Goal: Navigation & Orientation: Find specific page/section

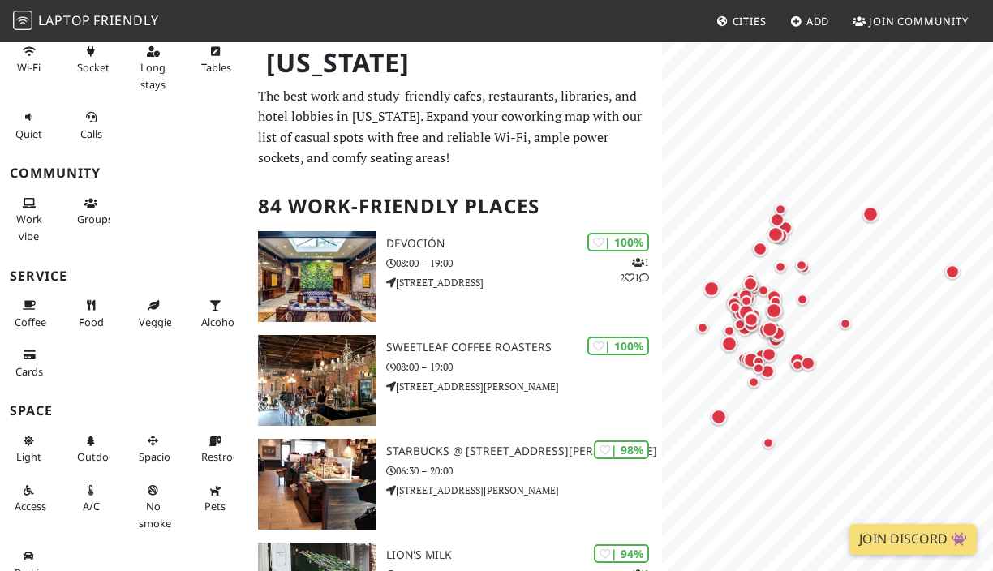
scroll to position [195, 0]
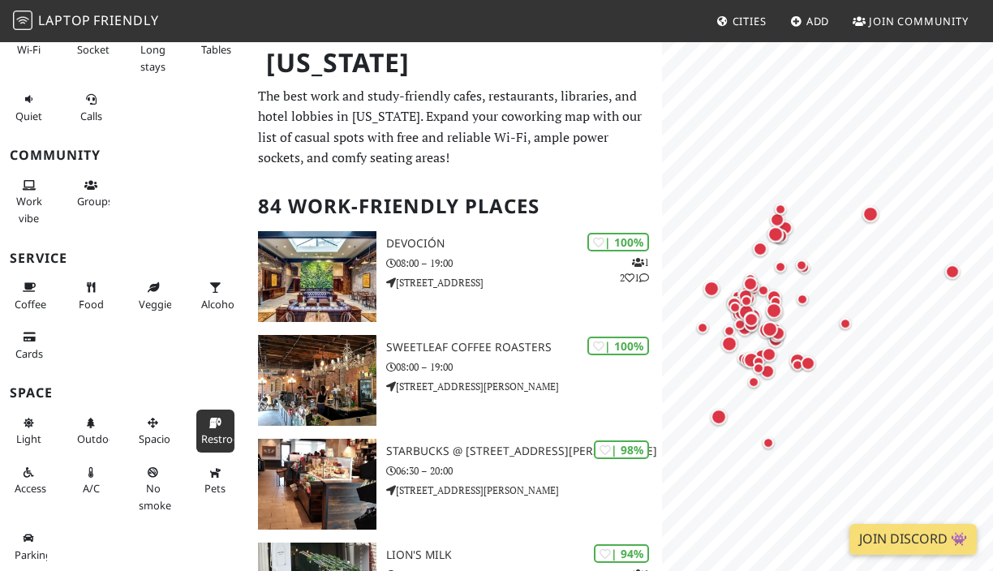
click at [210, 423] on icon at bounding box center [214, 424] width 13 height 11
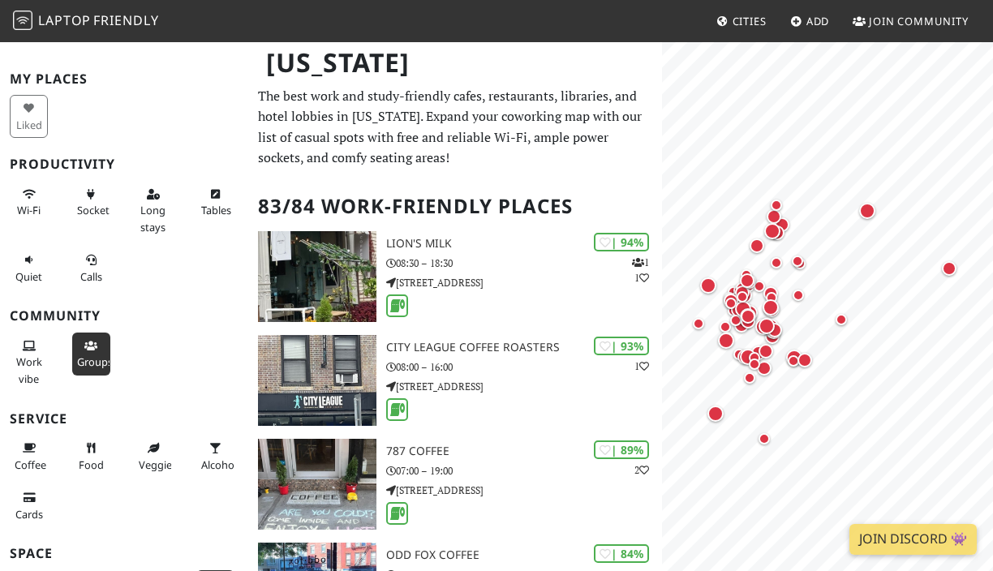
scroll to position [33, 0]
click at [36, 191] on button "Wi-Fi" at bounding box center [29, 203] width 38 height 43
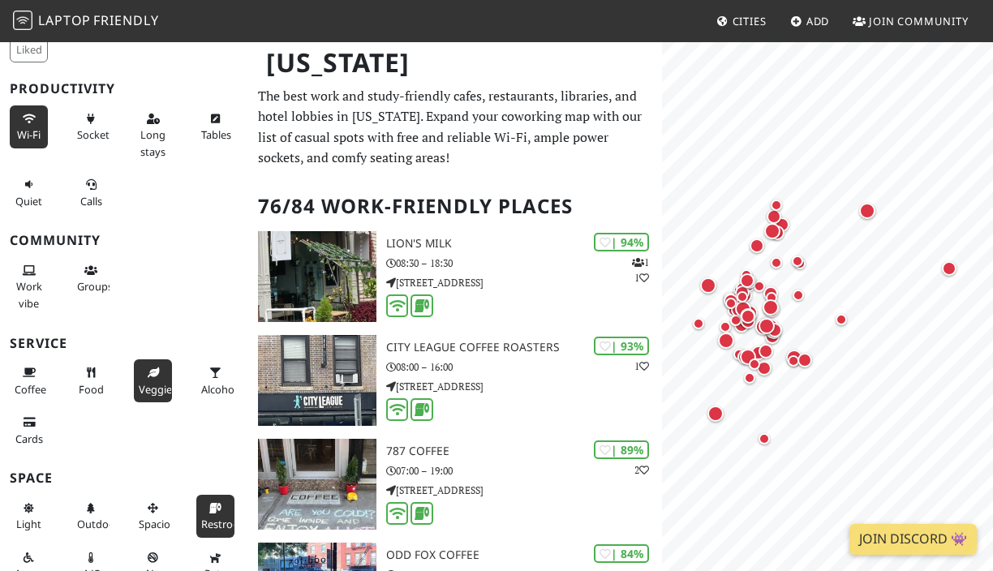
scroll to position [106, 0]
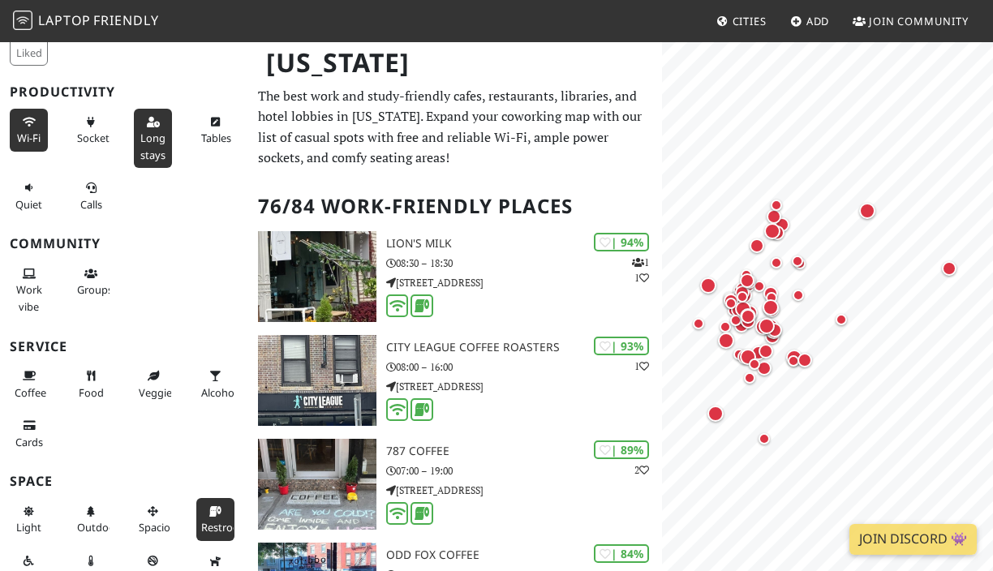
click at [157, 124] on icon at bounding box center [153, 123] width 13 height 11
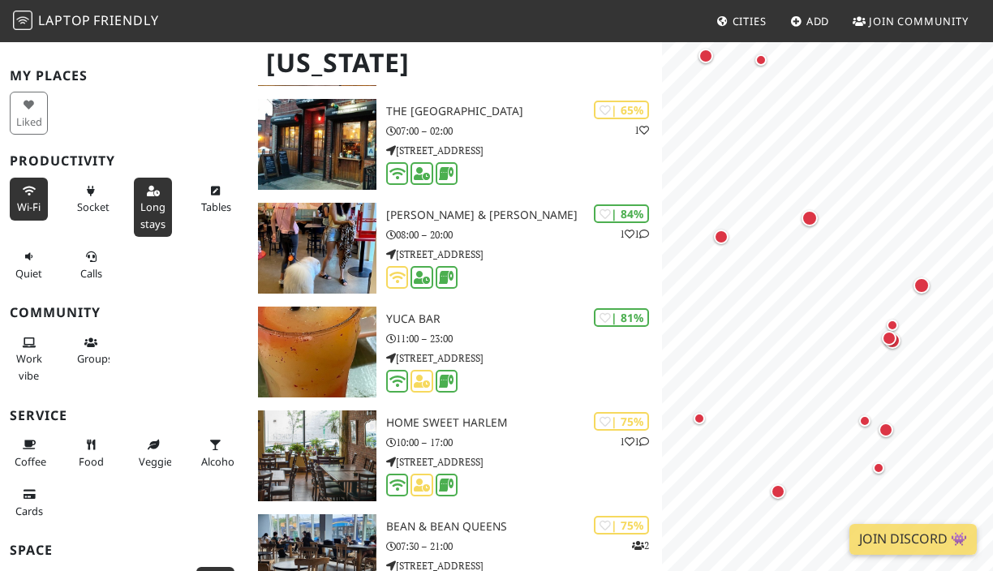
scroll to position [0, 0]
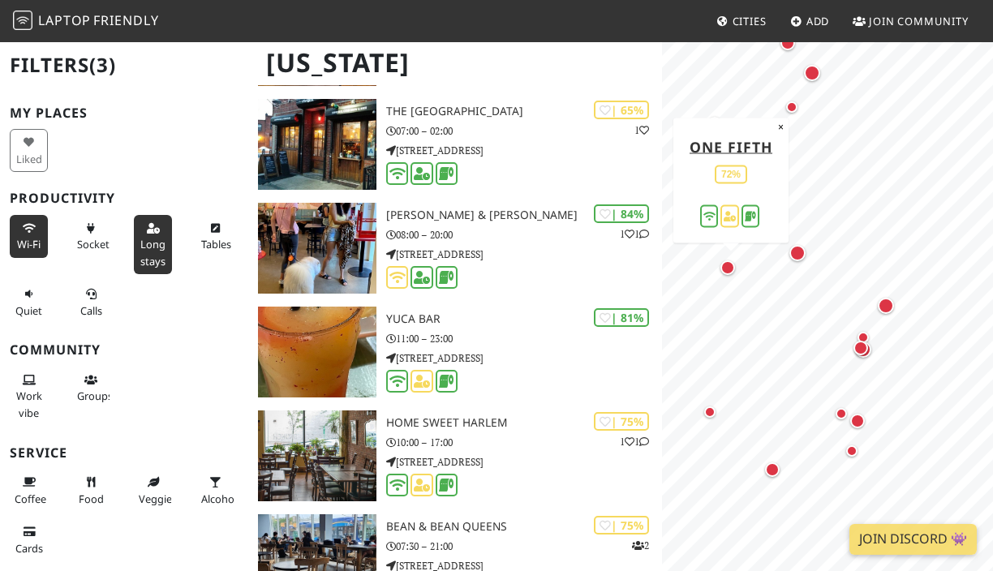
click at [728, 266] on div "Map marker" at bounding box center [727, 267] width 15 height 15
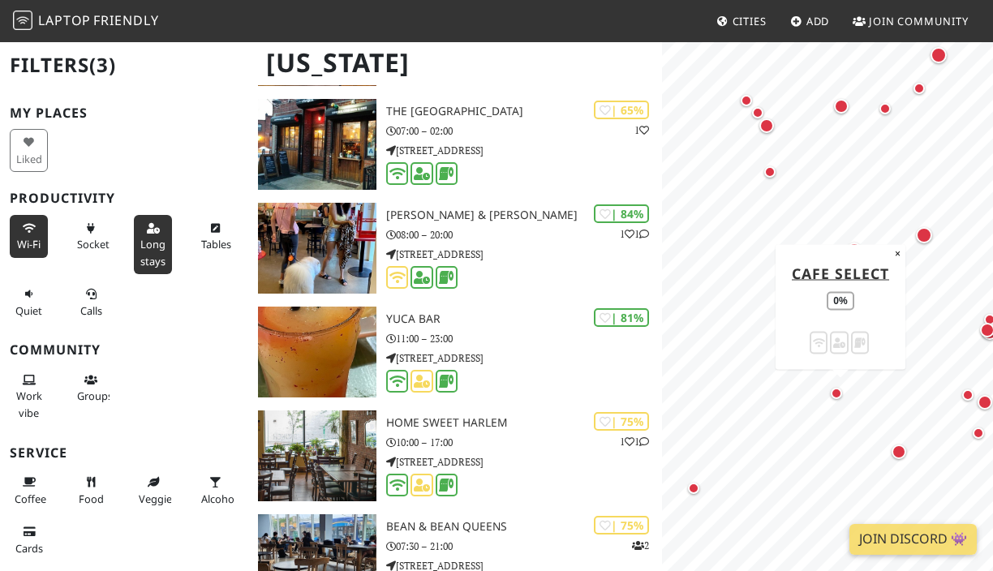
click at [836, 395] on div "Map marker" at bounding box center [836, 393] width 11 height 11
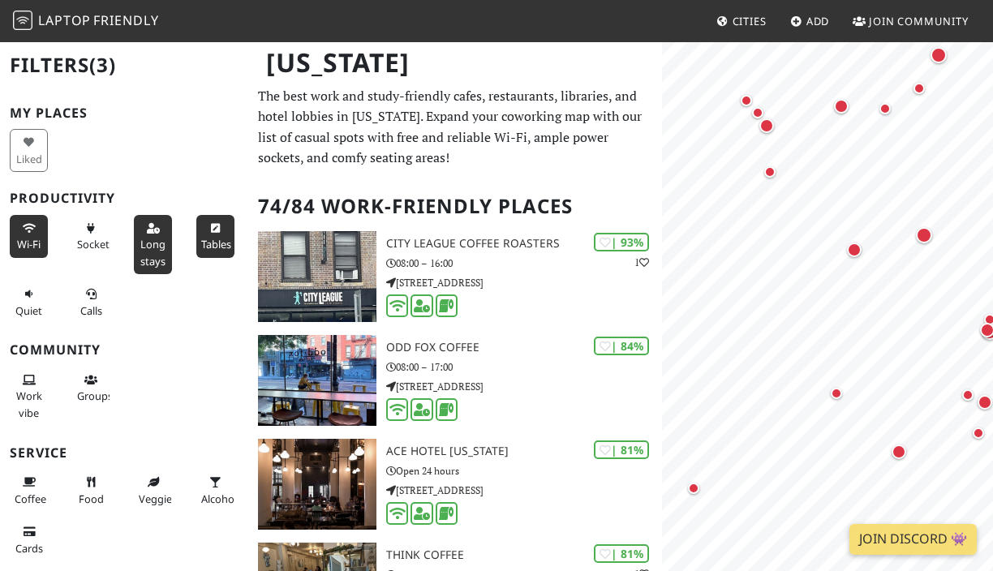
click at [222, 242] on span "Tables" at bounding box center [216, 244] width 30 height 15
click at [213, 226] on icon at bounding box center [214, 229] width 13 height 11
click at [105, 238] on span "Sockets" at bounding box center [95, 244] width 37 height 15
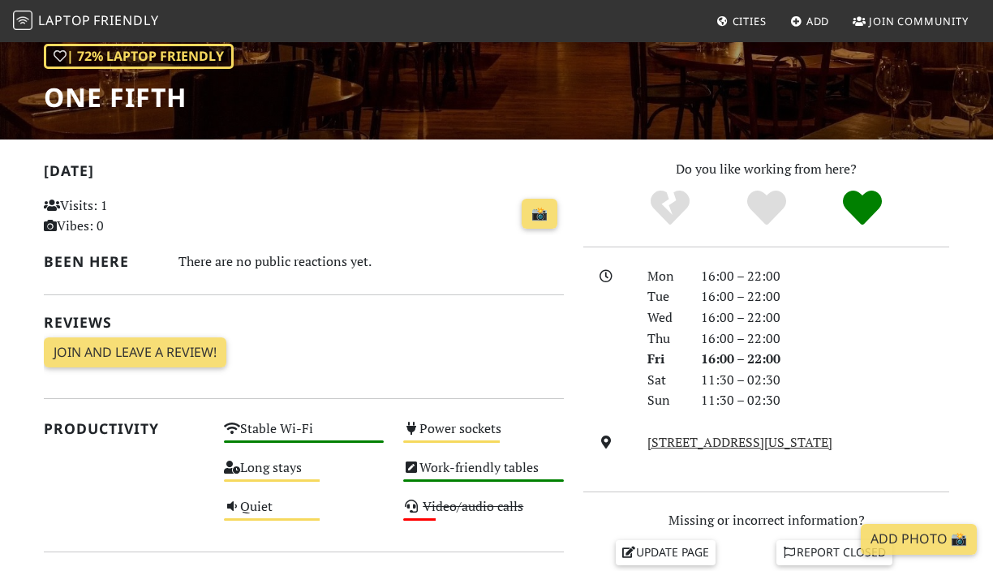
scroll to position [240, 0]
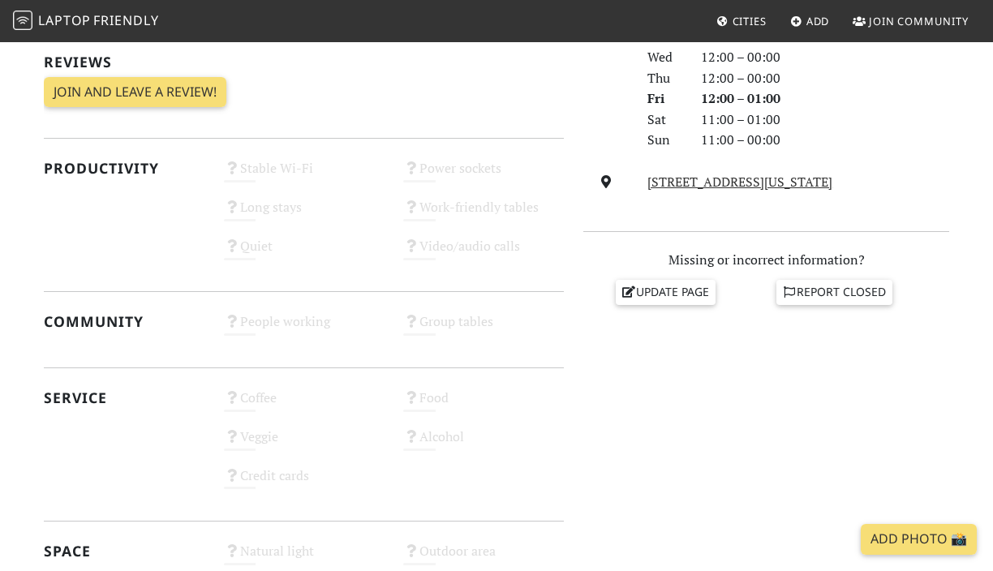
scroll to position [578, 0]
